Goal: Information Seeking & Learning: Learn about a topic

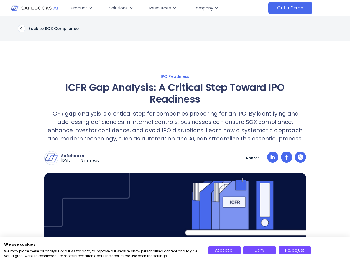
click at [175, 133] on p "ICFR gap analysis is a critical step for companies preparing for an IPO. By ide…" at bounding box center [175, 125] width 262 height 33
click at [90, 8] on icon "Menu" at bounding box center [91, 8] width 2 height 2
click at [131, 8] on icon "Menu" at bounding box center [131, 8] width 2 height 2
click at [174, 8] on icon "Menu" at bounding box center [174, 8] width 2 height 2
click at [216, 8] on icon "Menu" at bounding box center [216, 8] width 2 height 2
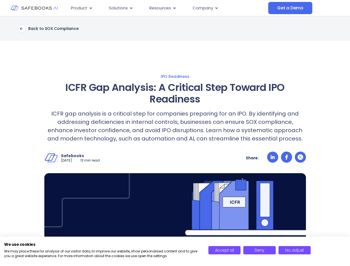
click at [175, 141] on p "ICFR gap analysis is a critical step for companies preparing for an IPO. By ide…" at bounding box center [175, 125] width 262 height 33
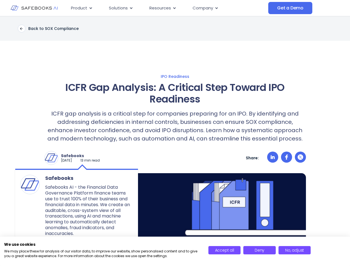
click at [51, 158] on img at bounding box center [51, 157] width 13 height 13
click at [85, 156] on p "Safebooks" at bounding box center [80, 155] width 39 height 5
click at [273, 158] on icon at bounding box center [273, 157] width 4 height 4
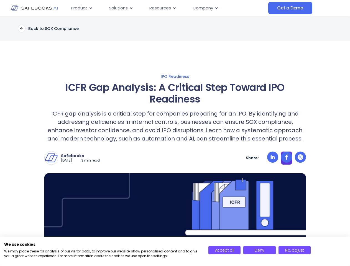
click at [287, 158] on icon at bounding box center [286, 157] width 3 height 5
